Goal: Task Accomplishment & Management: Use online tool/utility

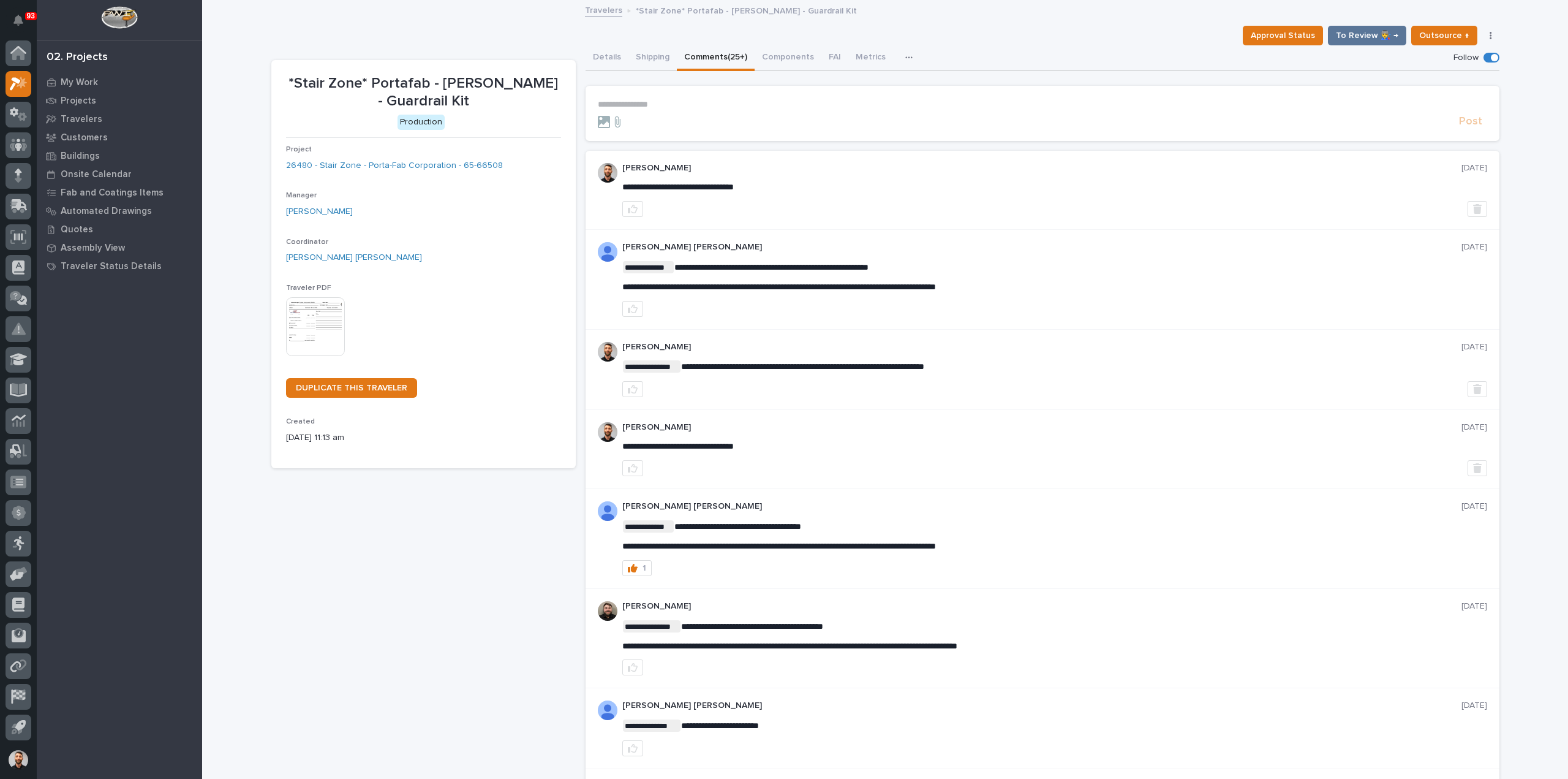
click at [1073, 62] on div "Details Shipping Comments (25+) Components FAI Metrics Schedule" at bounding box center [1042, 57] width 914 height 25
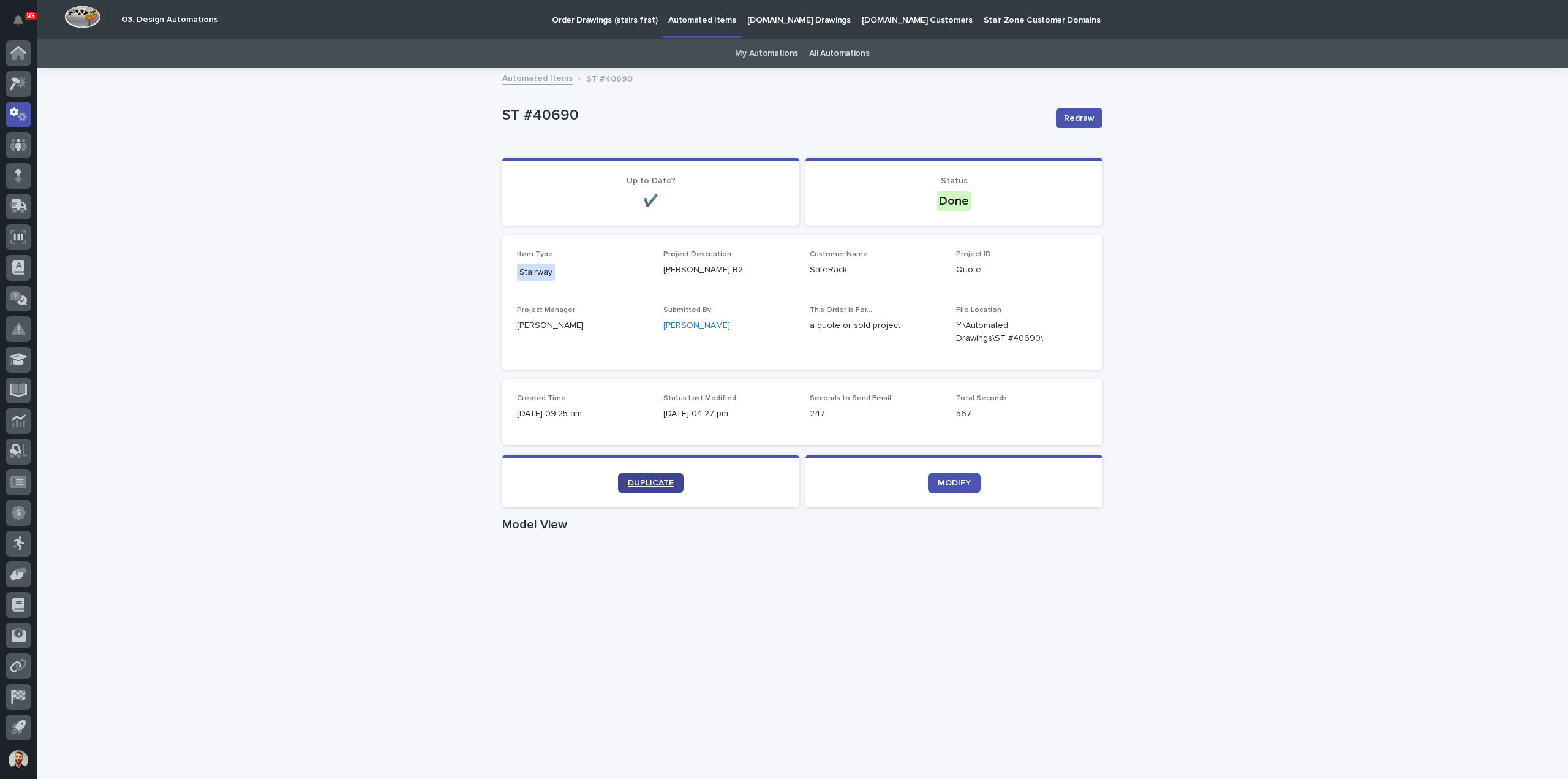
click at [660, 478] on span "DUPLICATE" at bounding box center [650, 483] width 46 height 9
click at [755, 50] on link "My Automations" at bounding box center [766, 54] width 63 height 29
click at [650, 475] on link "DUPLICATE" at bounding box center [651, 483] width 65 height 20
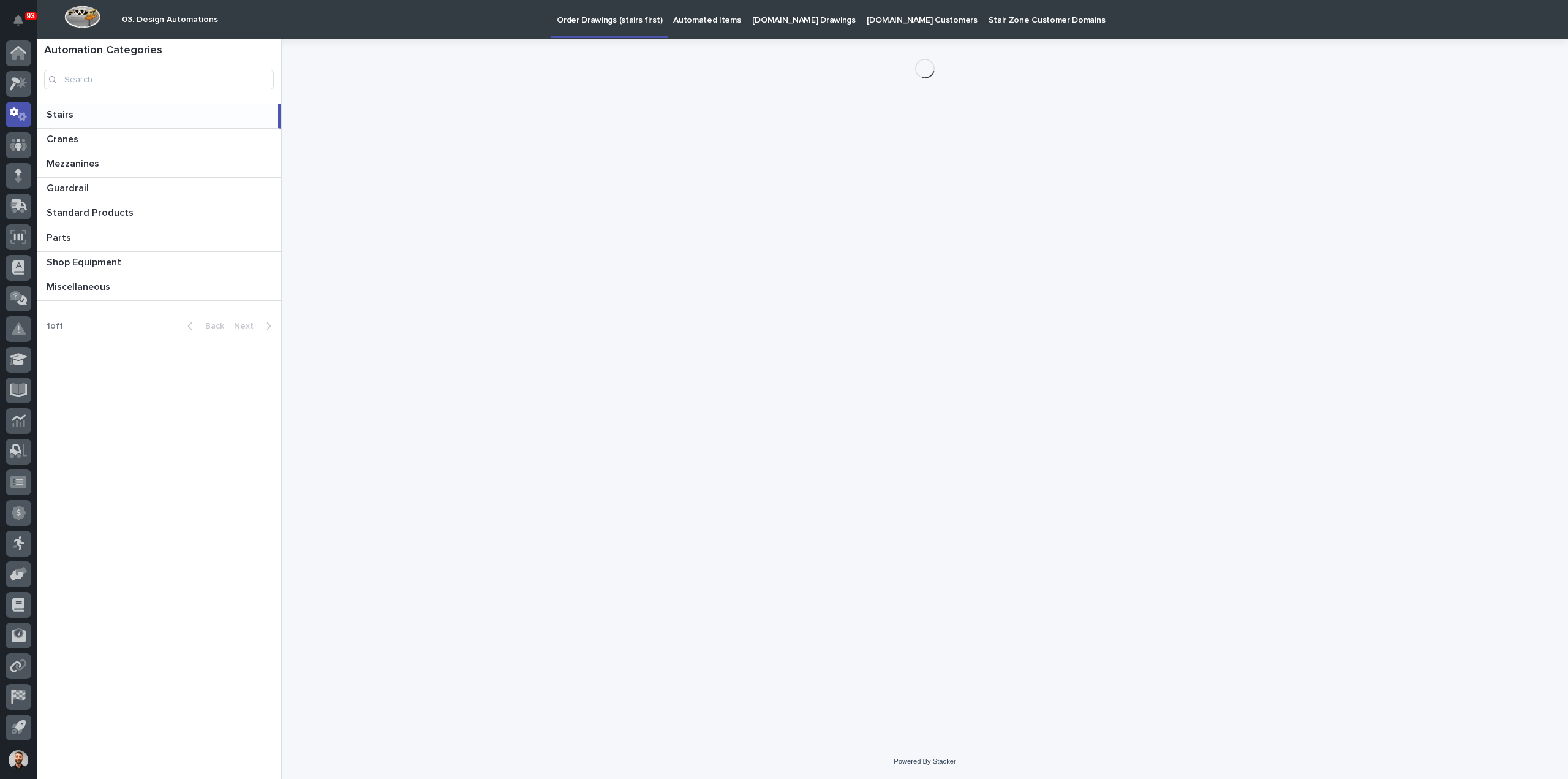
click at [697, 14] on p "Automated Items" at bounding box center [707, 12] width 67 height 25
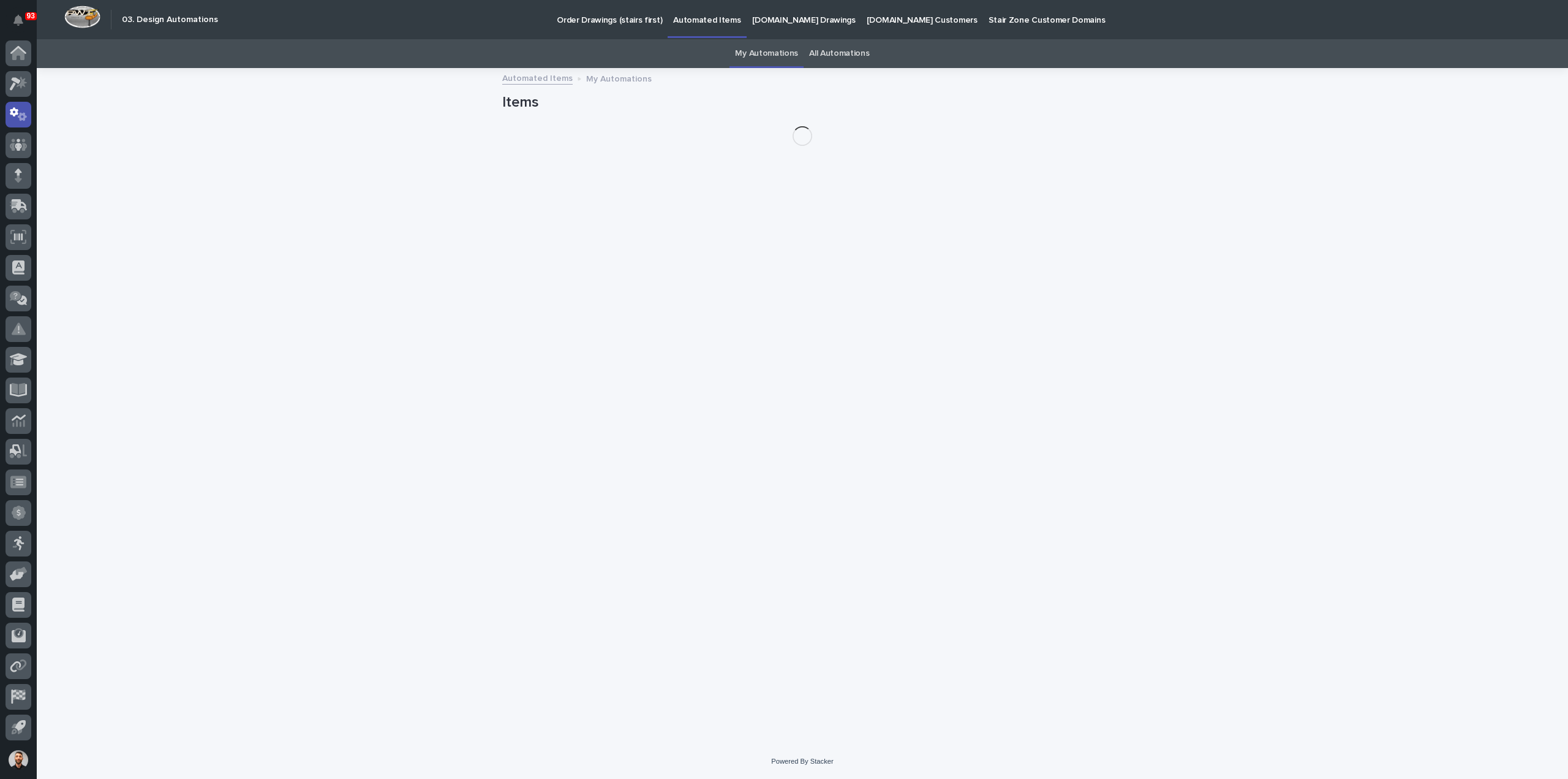
click at [832, 55] on link "All Automations" at bounding box center [839, 54] width 60 height 29
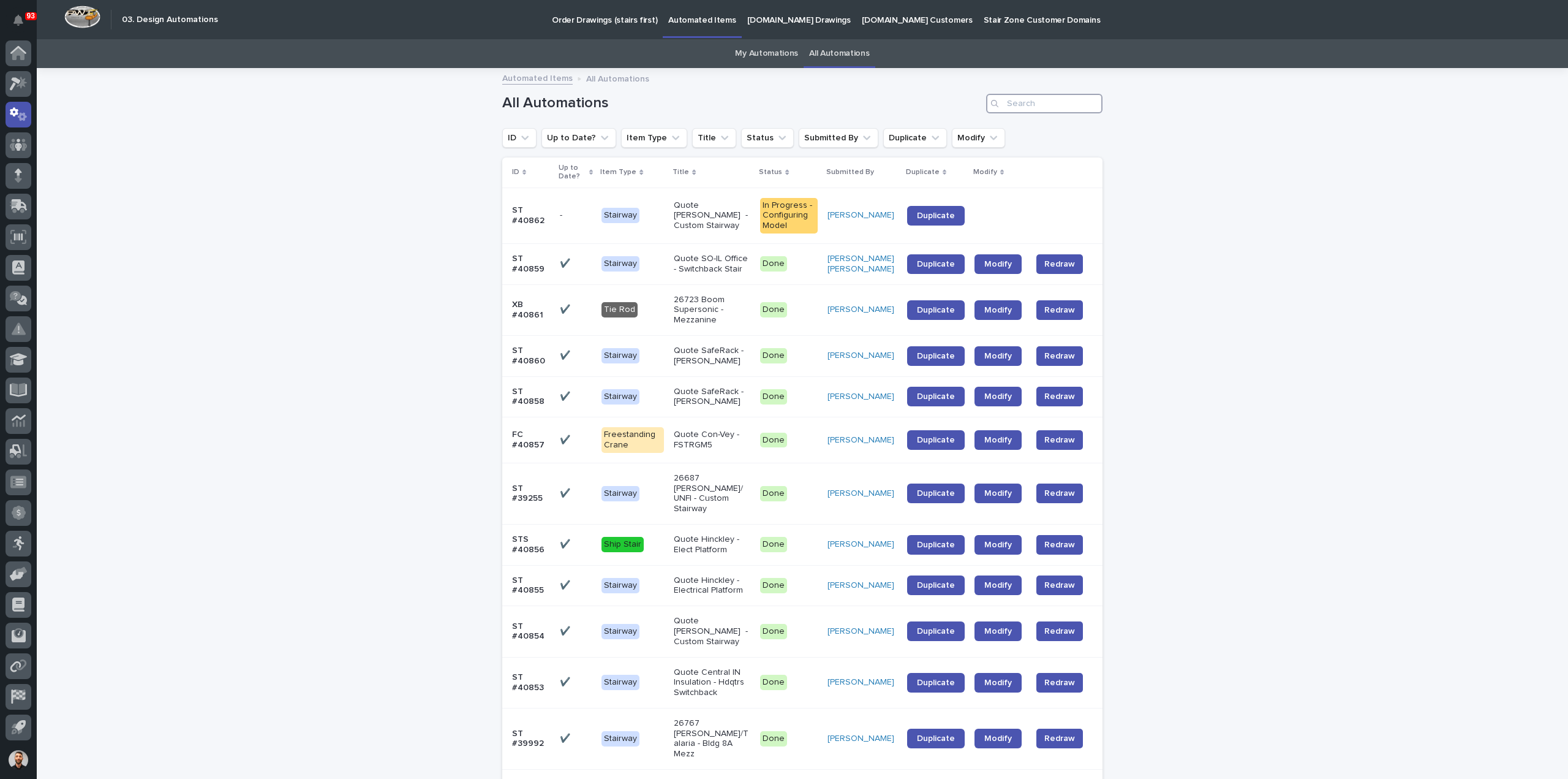
click at [1027, 105] on input "Search" at bounding box center [1044, 103] width 116 height 20
type input "40859"
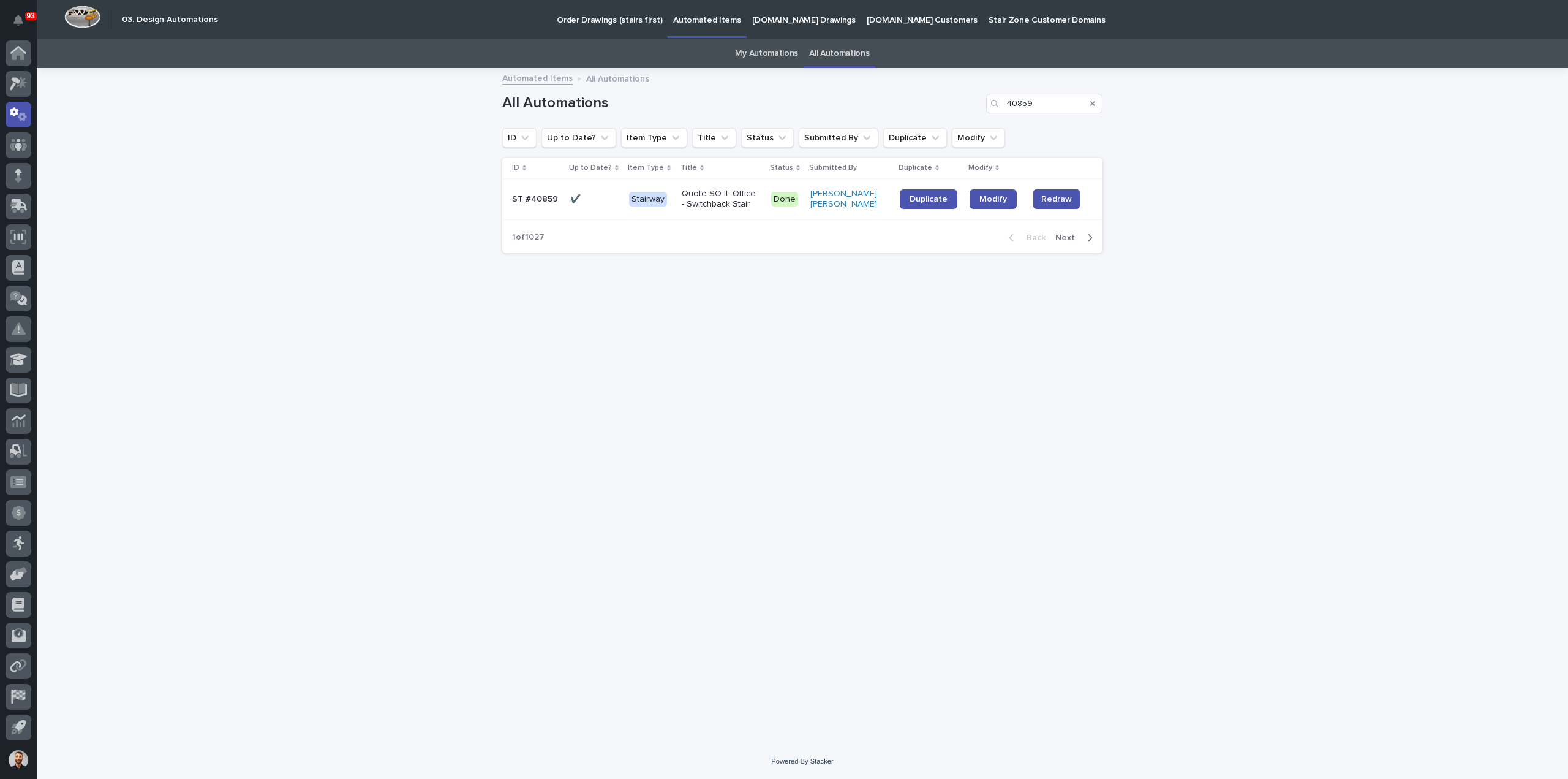
click at [898, 219] on td "Duplicate" at bounding box center [929, 199] width 70 height 41
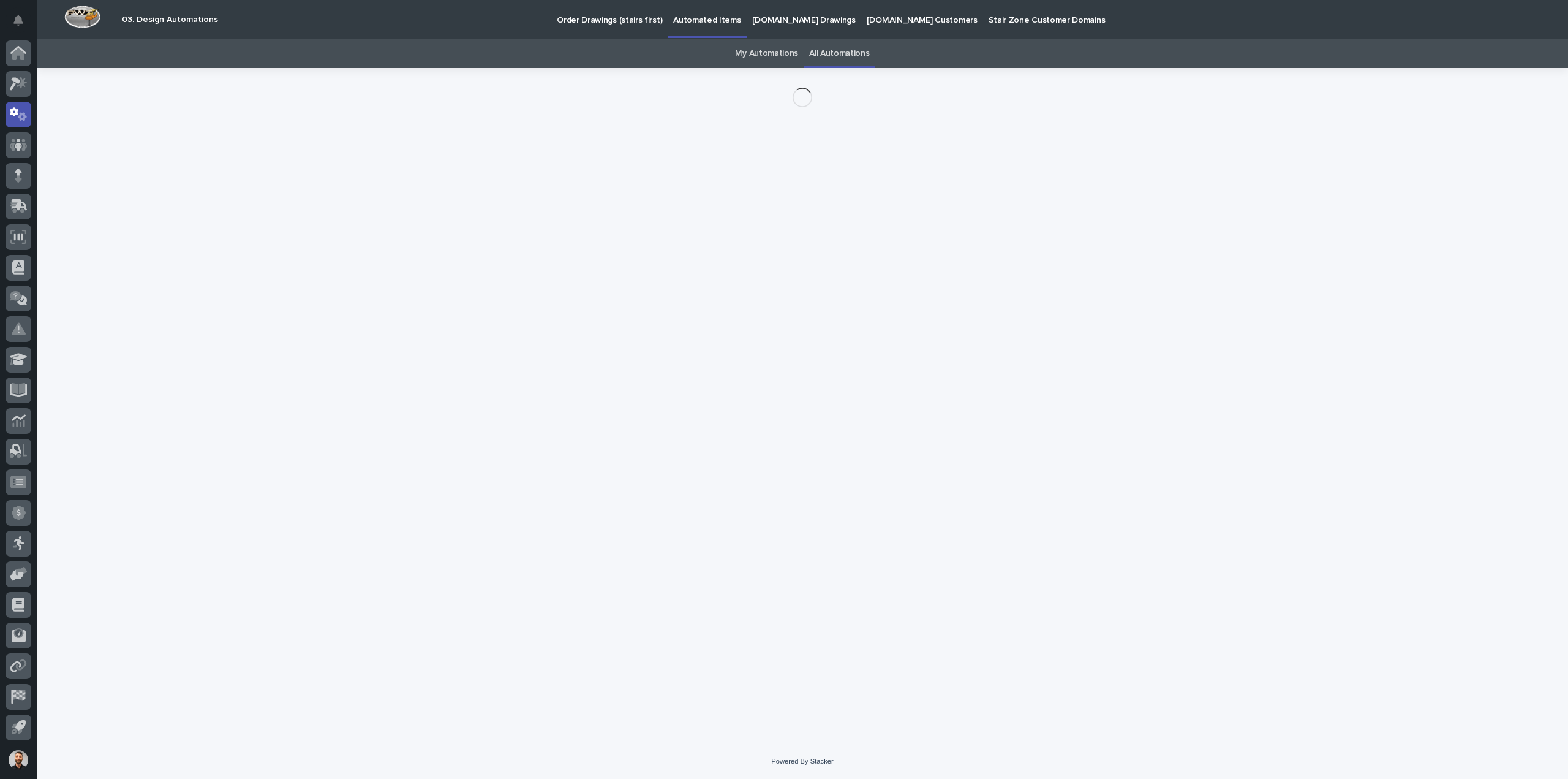
click at [915, 197] on div "Loading... Saving… Loading... Saving…" at bounding box center [803, 391] width 612 height 645
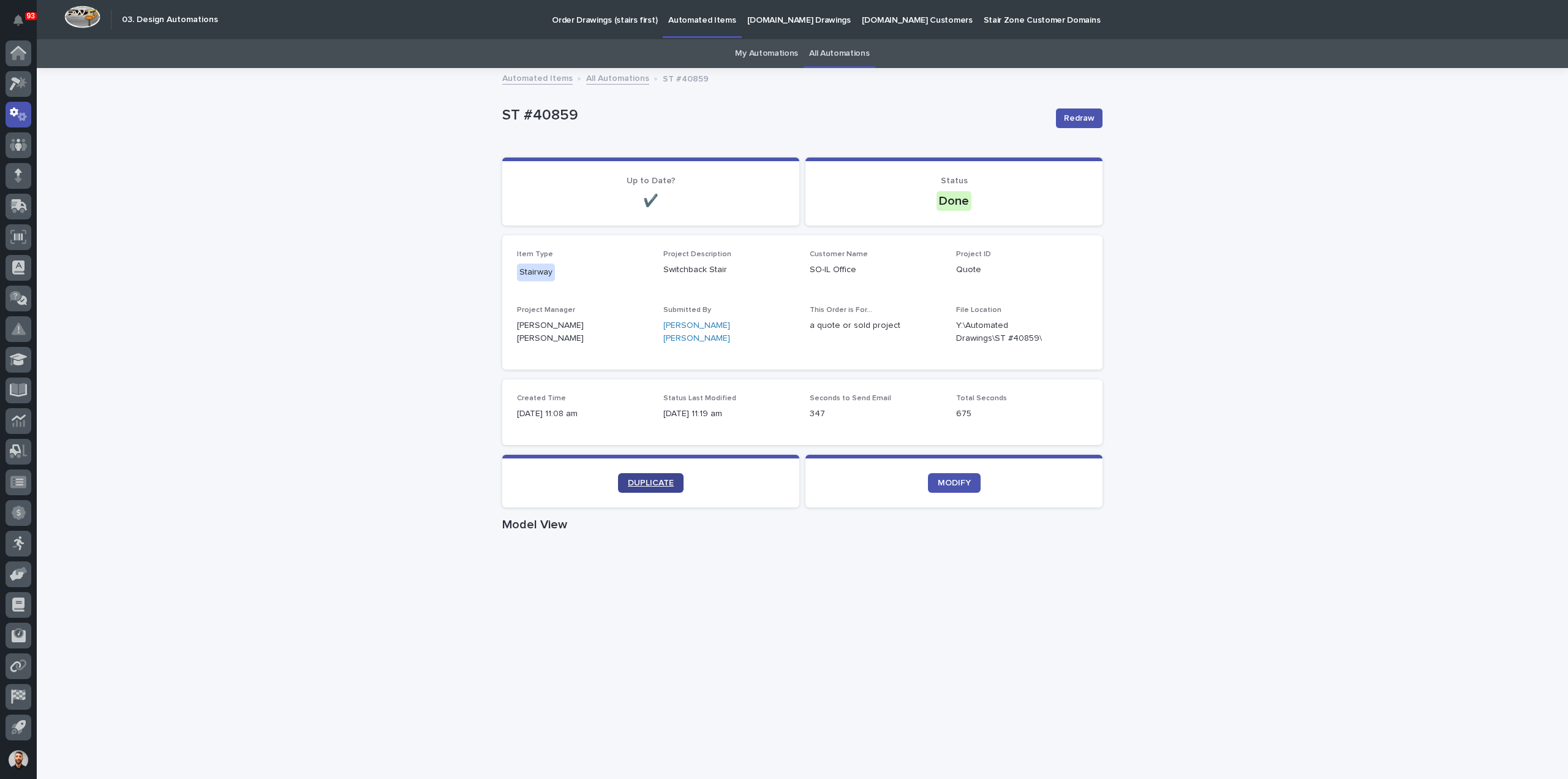
click at [649, 481] on span "DUPLICATE" at bounding box center [650, 483] width 46 height 9
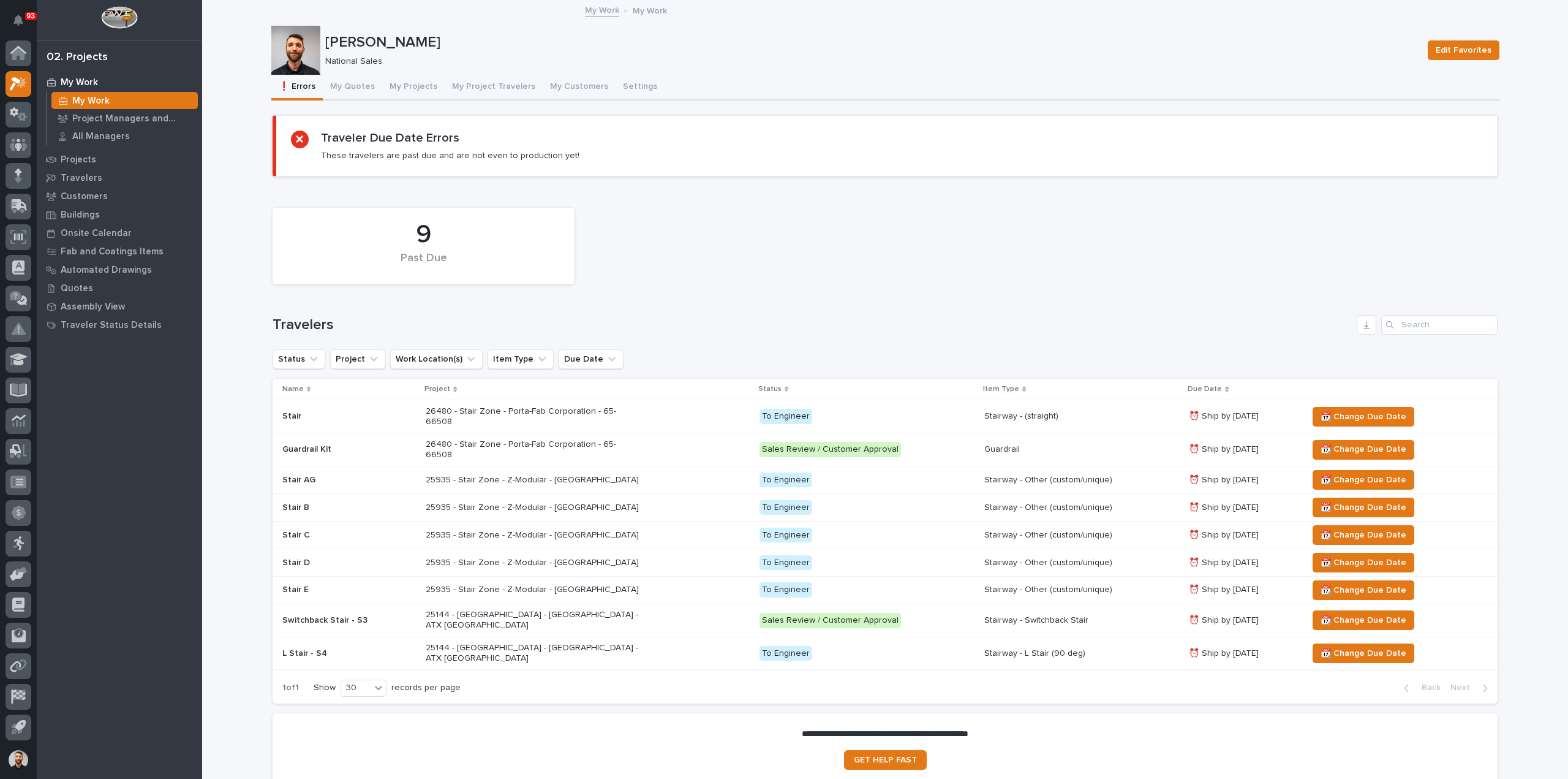
drag, startPoint x: 396, startPoint y: 105, endPoint x: 401, endPoint y: 84, distance: 21.6
click at [397, 104] on div "Loading... Saving… Loading... Saving… Loading... Saving… Loading... Saving… Tra…" at bounding box center [885, 449] width 1228 height 691
click at [401, 81] on button "My Projects" at bounding box center [414, 87] width 62 height 25
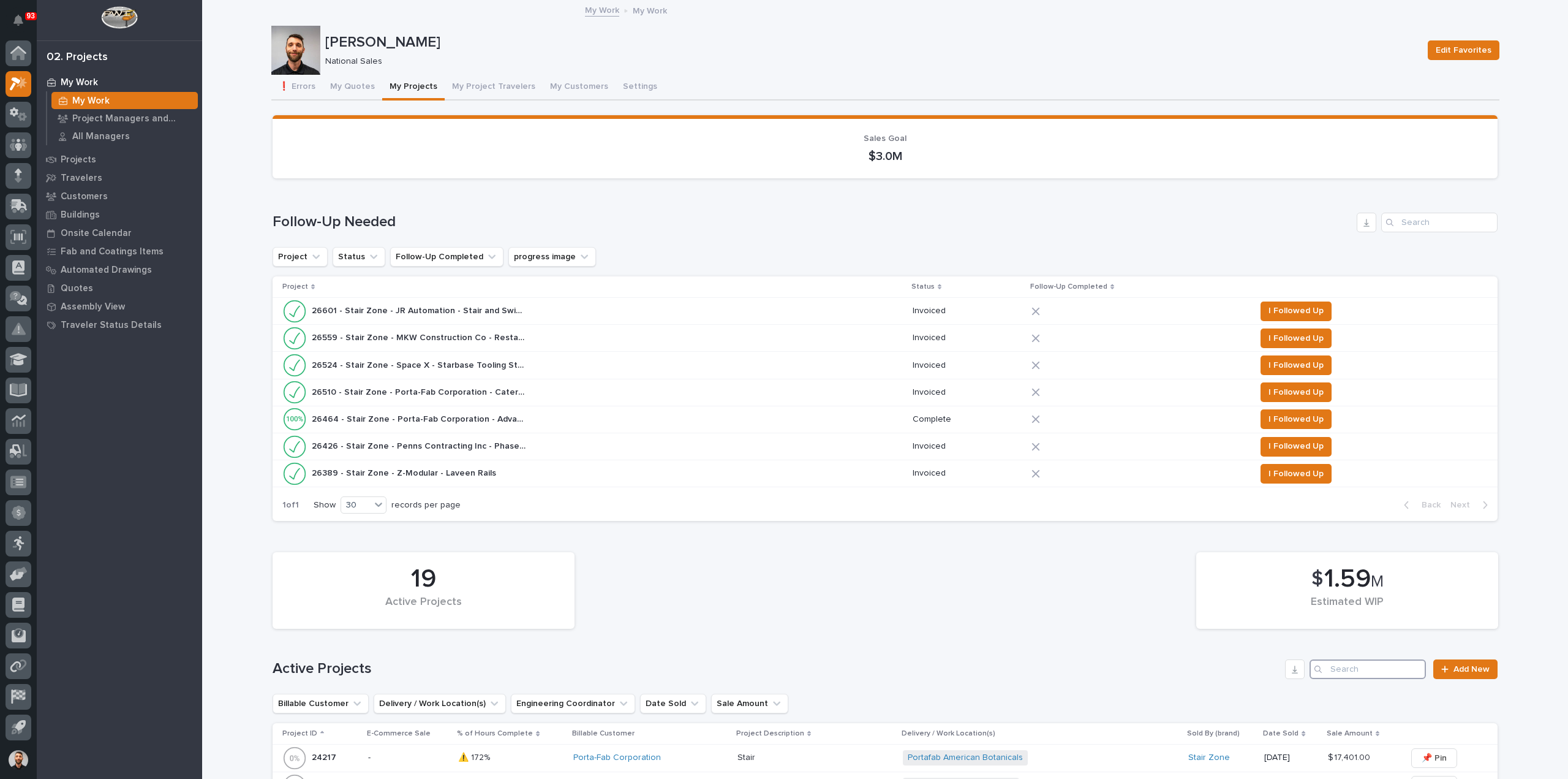
click at [1356, 670] on input "Search" at bounding box center [1368, 669] width 116 height 20
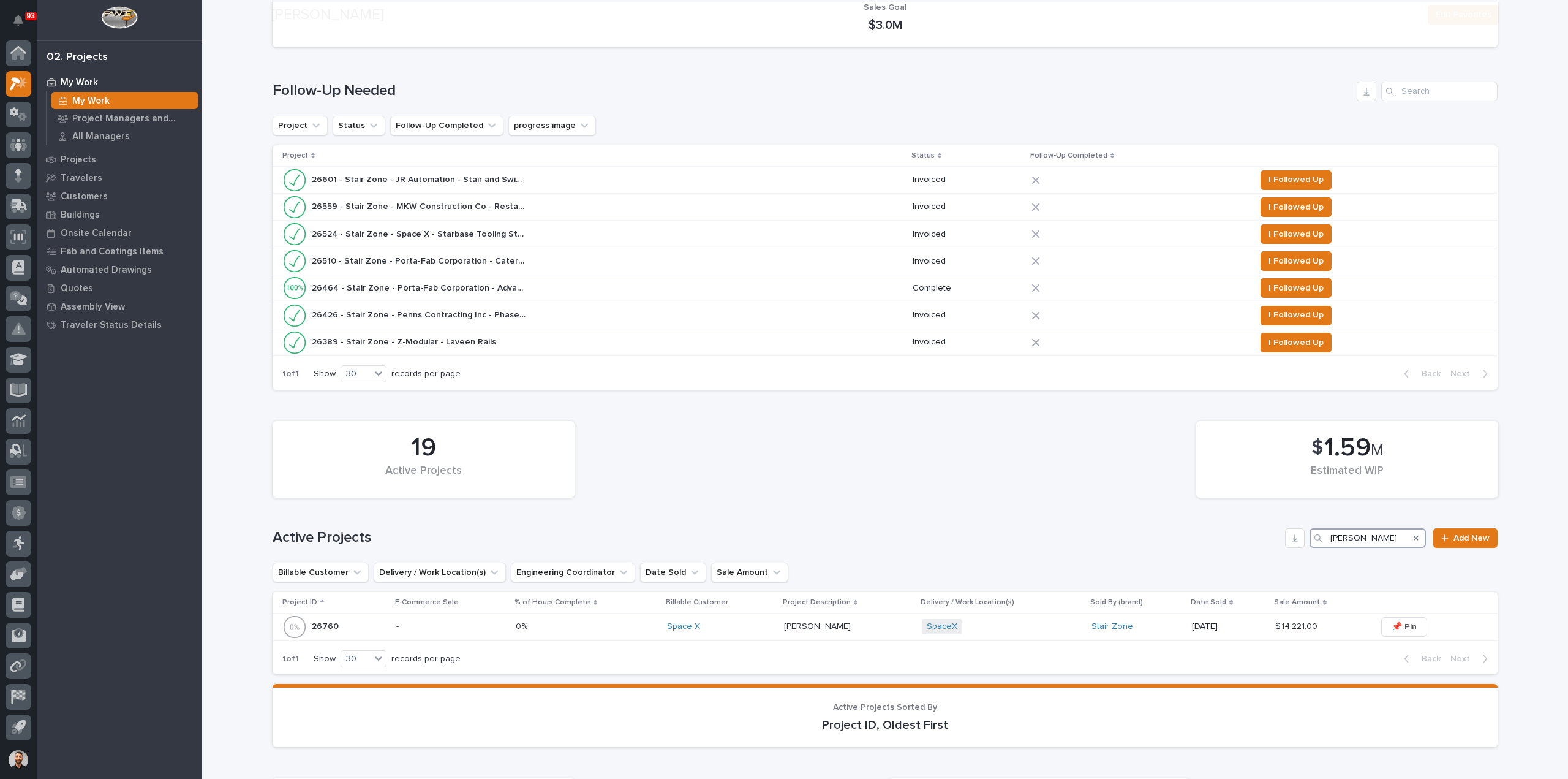
scroll to position [184, 0]
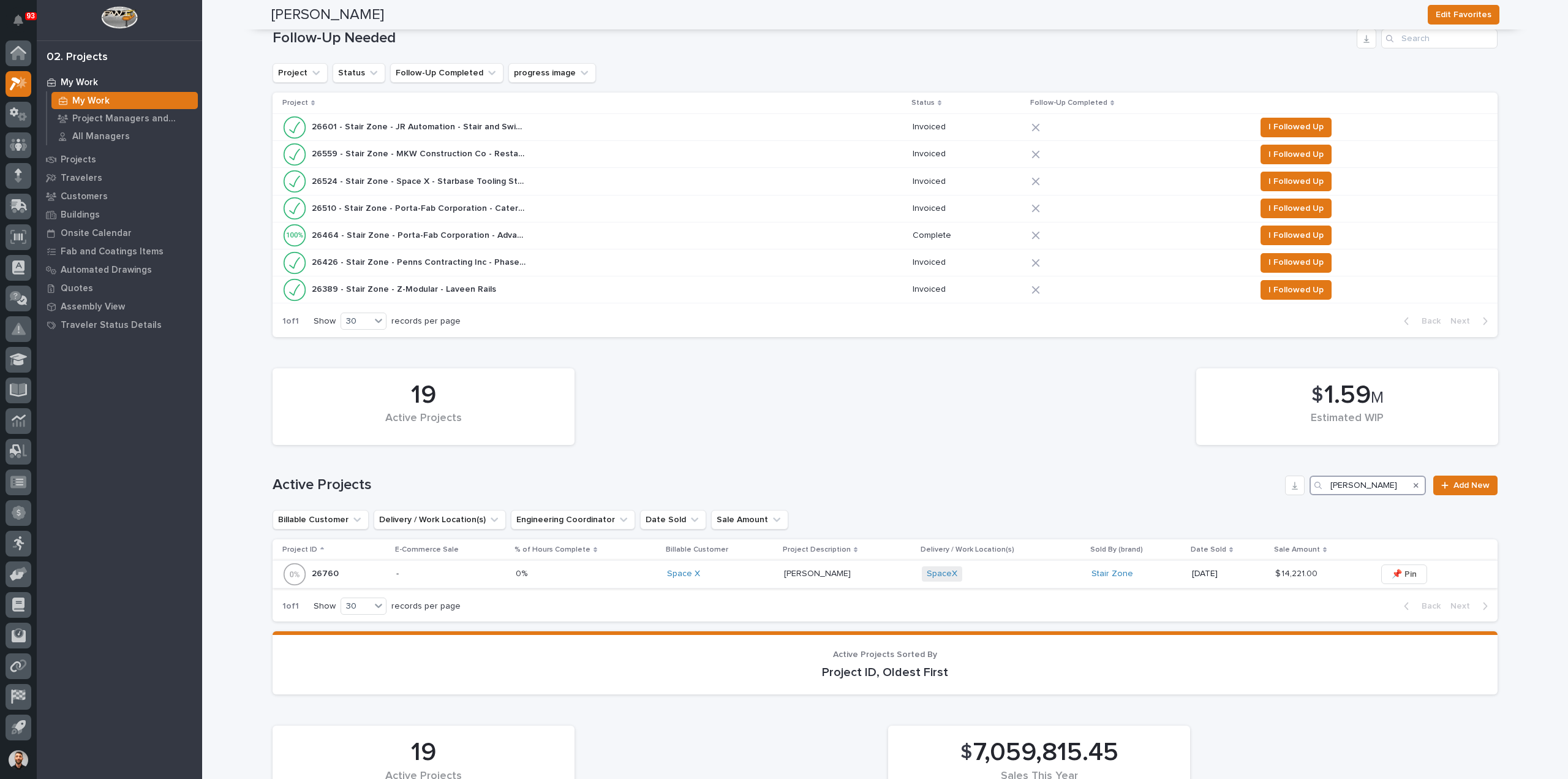
type input "harrison"
click at [867, 579] on div "Harrison Holloway Harrison Holloway" at bounding box center [847, 574] width 128 height 20
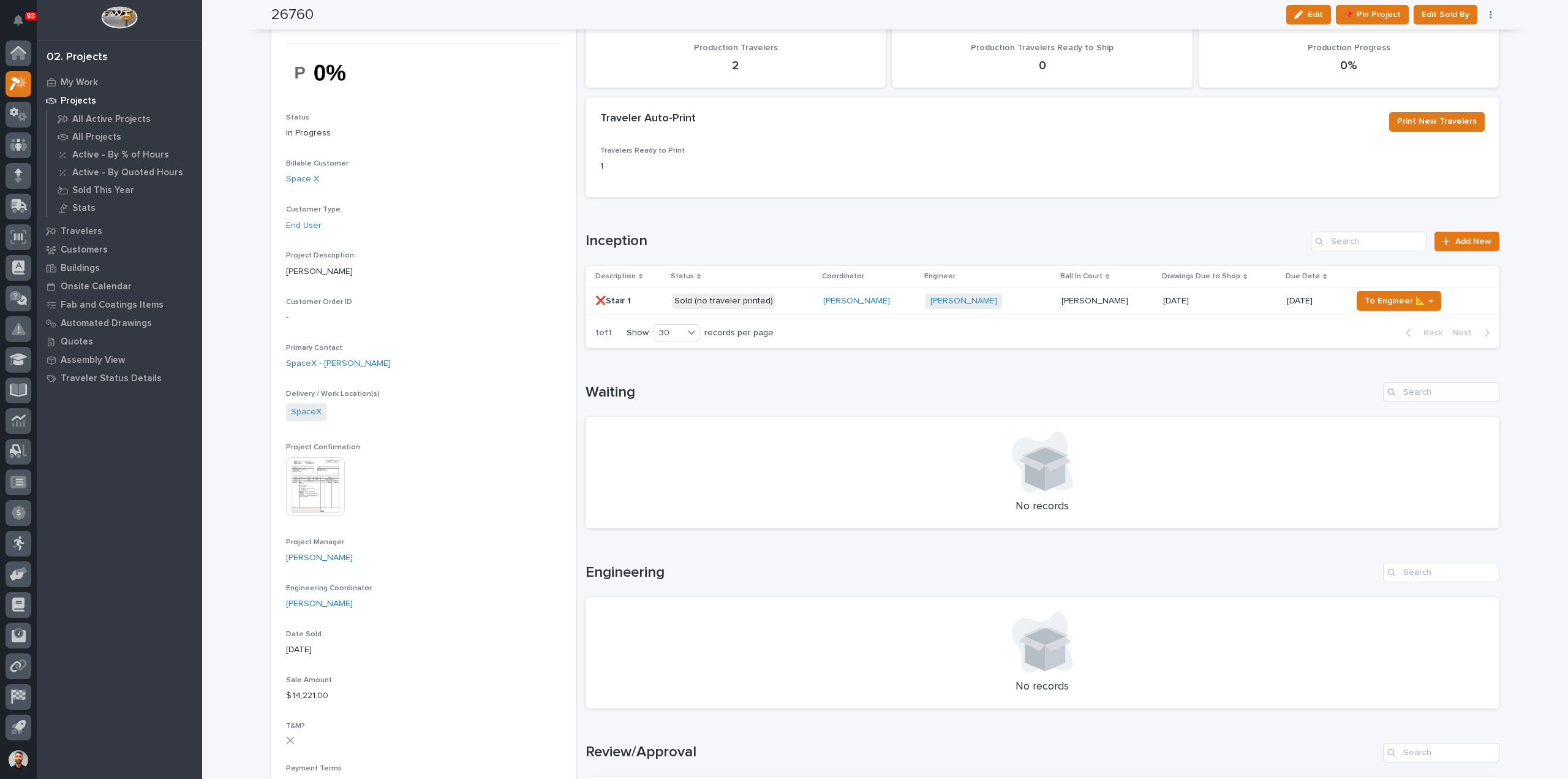
scroll to position [613, 0]
